Goal: Navigation & Orientation: Find specific page/section

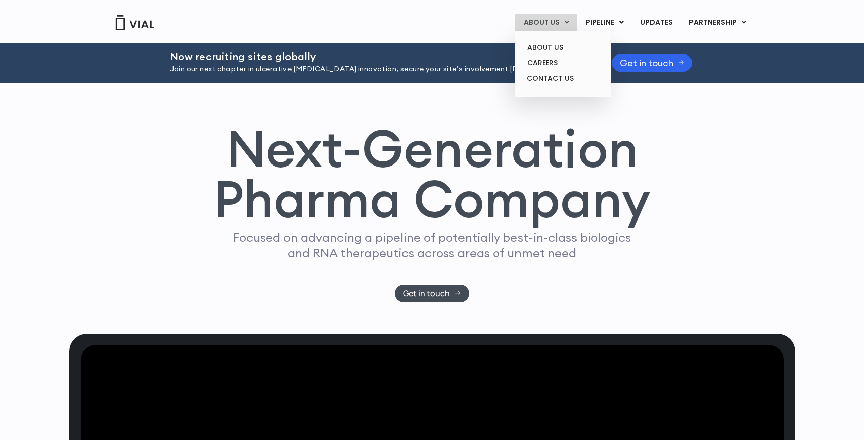
click at [545, 20] on link "ABOUT US" at bounding box center [547, 22] width 62 height 17
click at [548, 47] on link "ABOUT US" at bounding box center [563, 48] width 88 height 16
